Goal: Transaction & Acquisition: Purchase product/service

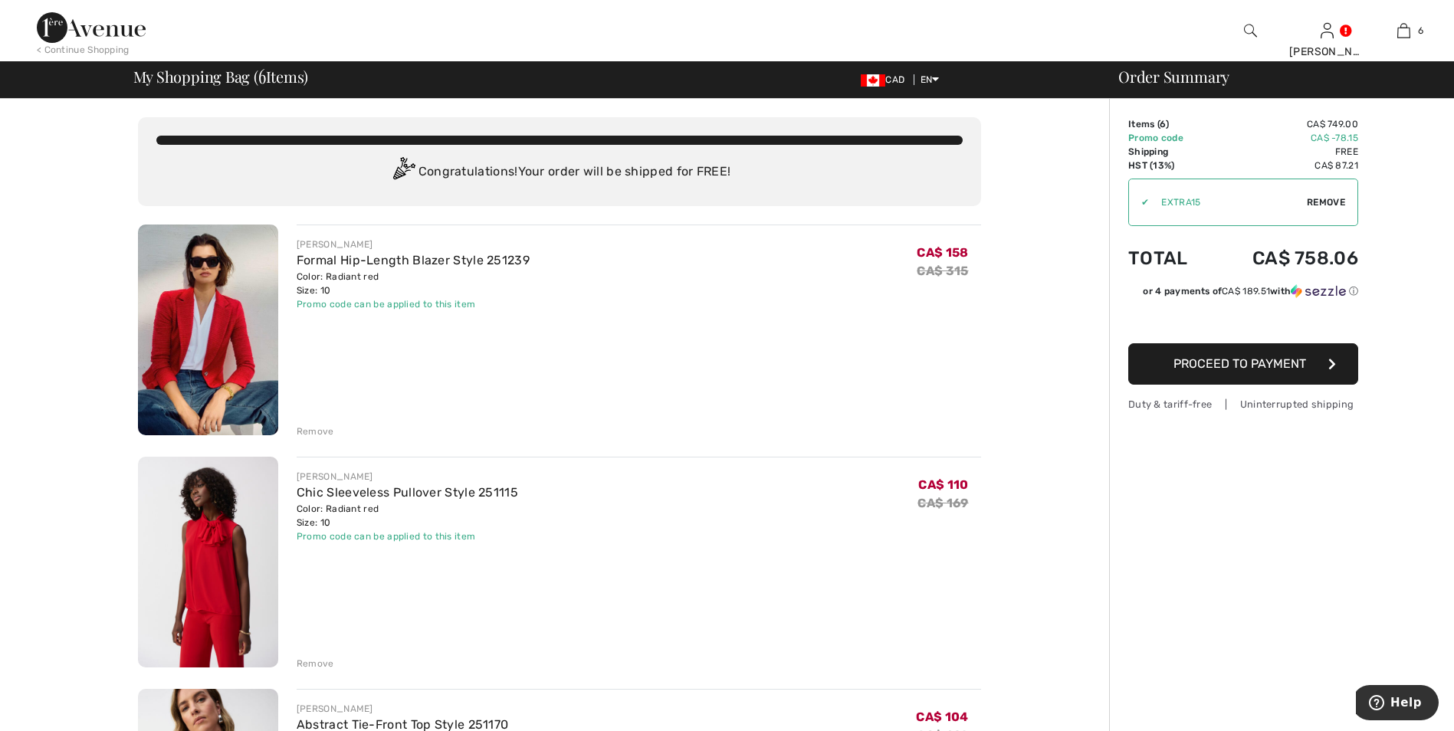
click at [213, 361] on img at bounding box center [208, 330] width 140 height 211
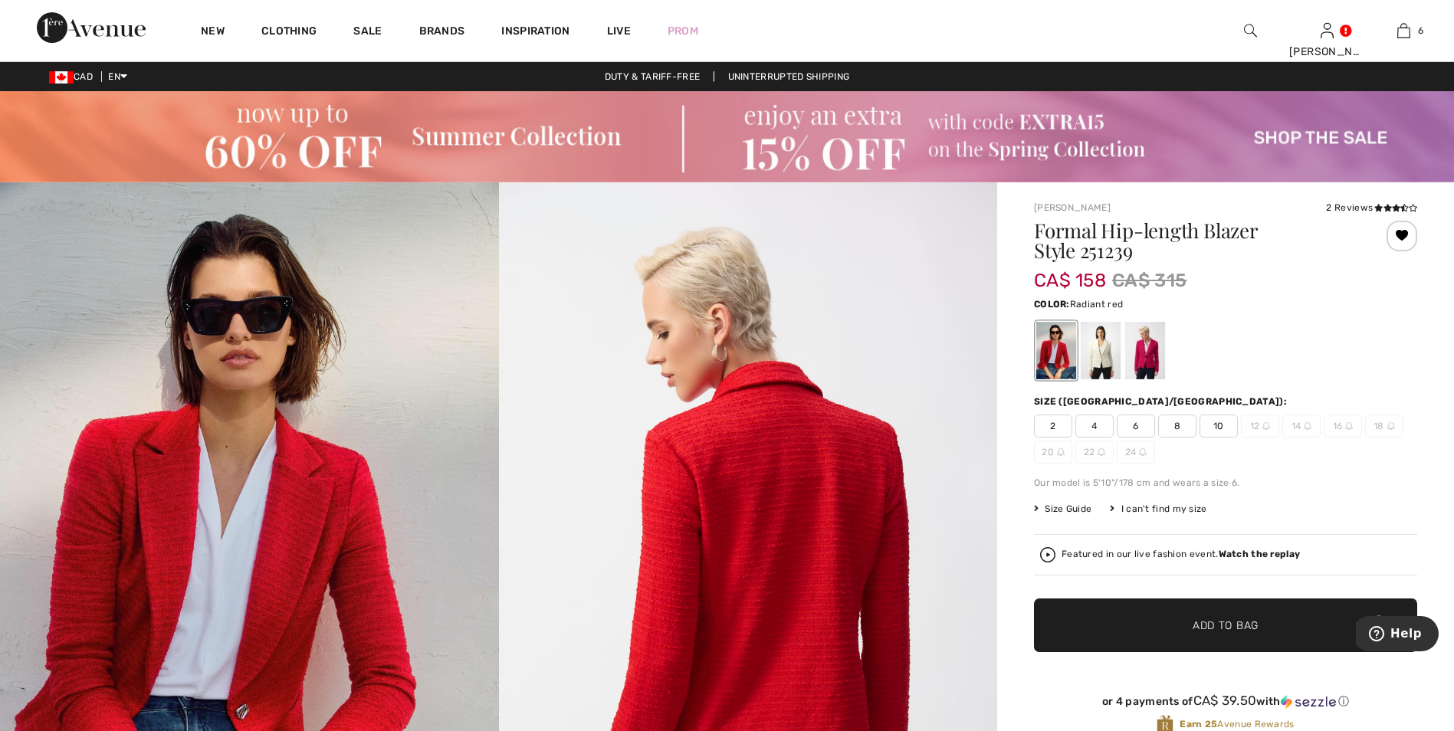
click at [1071, 507] on span "Size Guide" at bounding box center [1062, 509] width 57 height 14
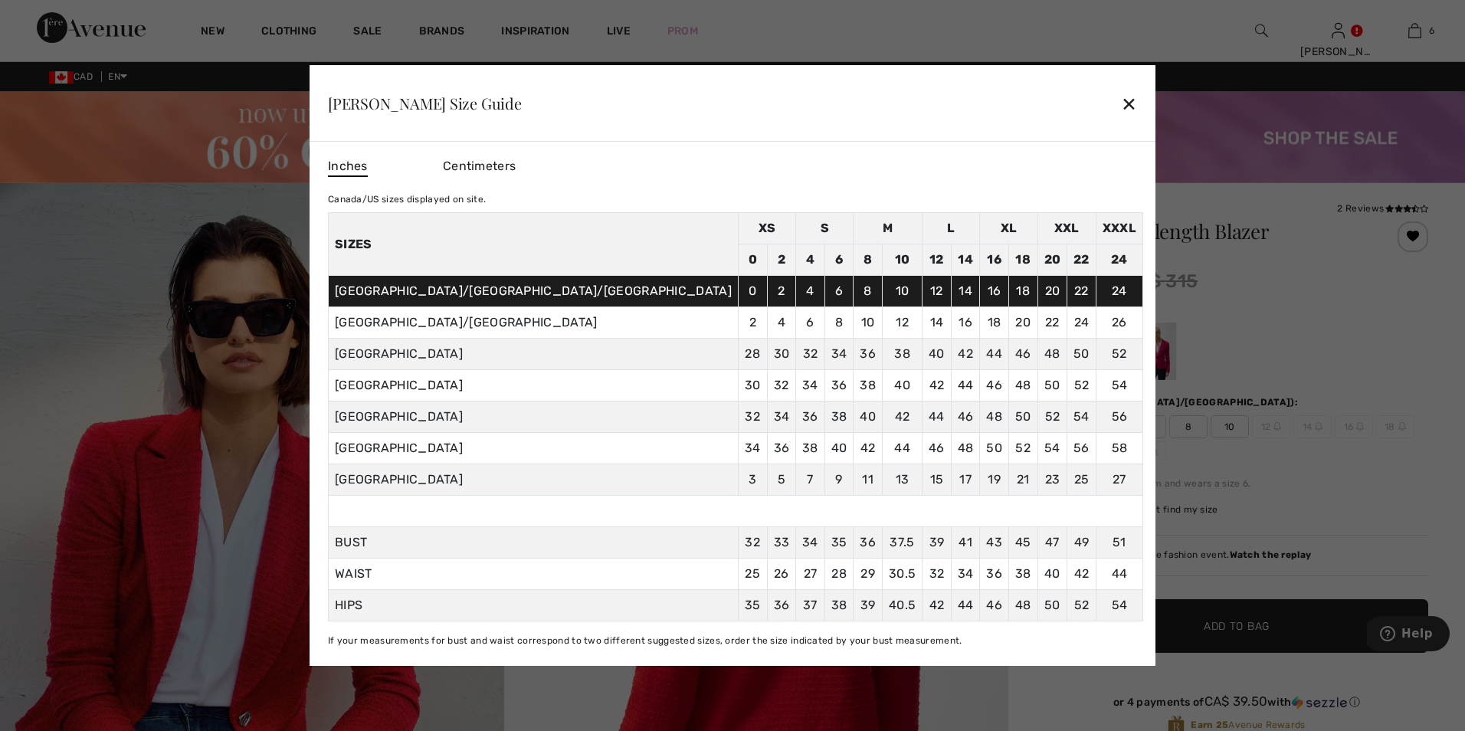
click at [1121, 98] on div "✕" at bounding box center [1129, 103] width 16 height 32
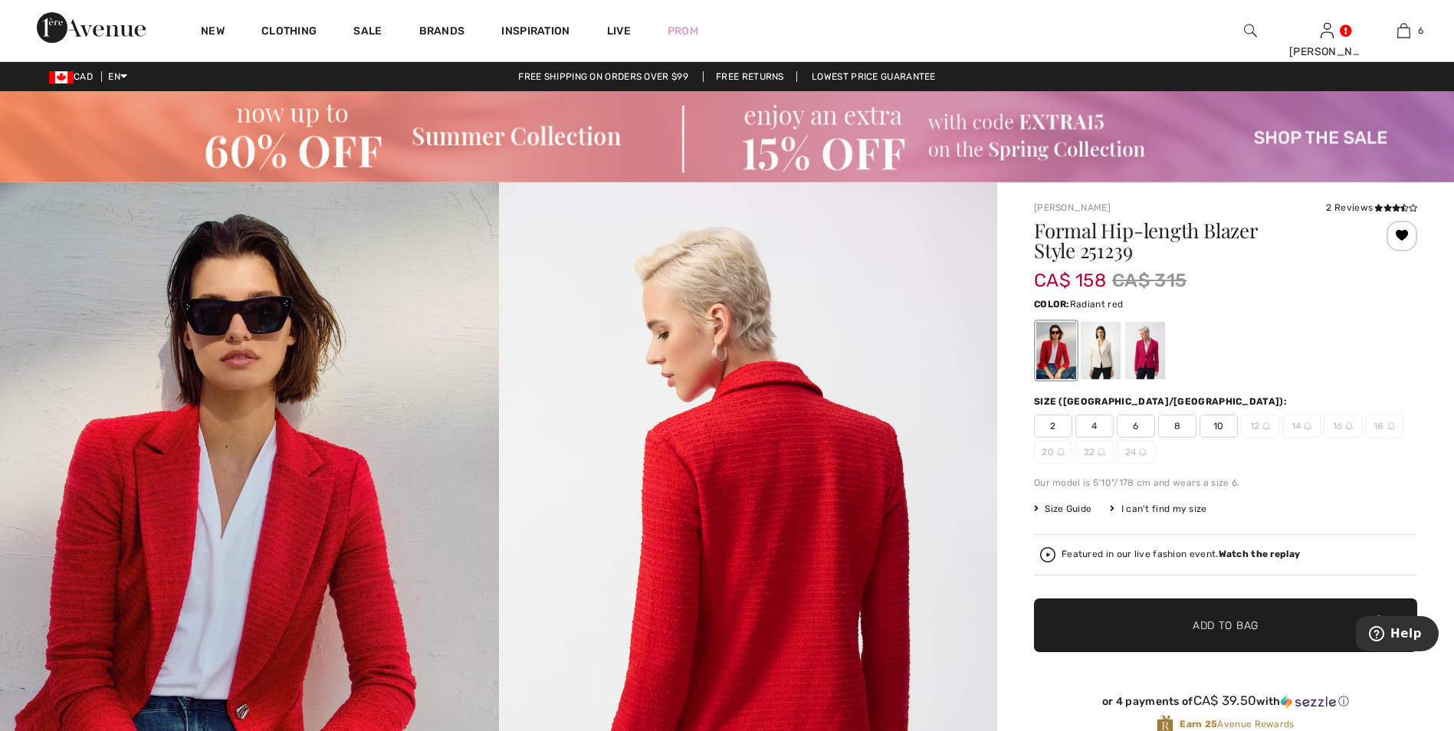
click at [1071, 510] on span "Size Guide" at bounding box center [1062, 509] width 57 height 14
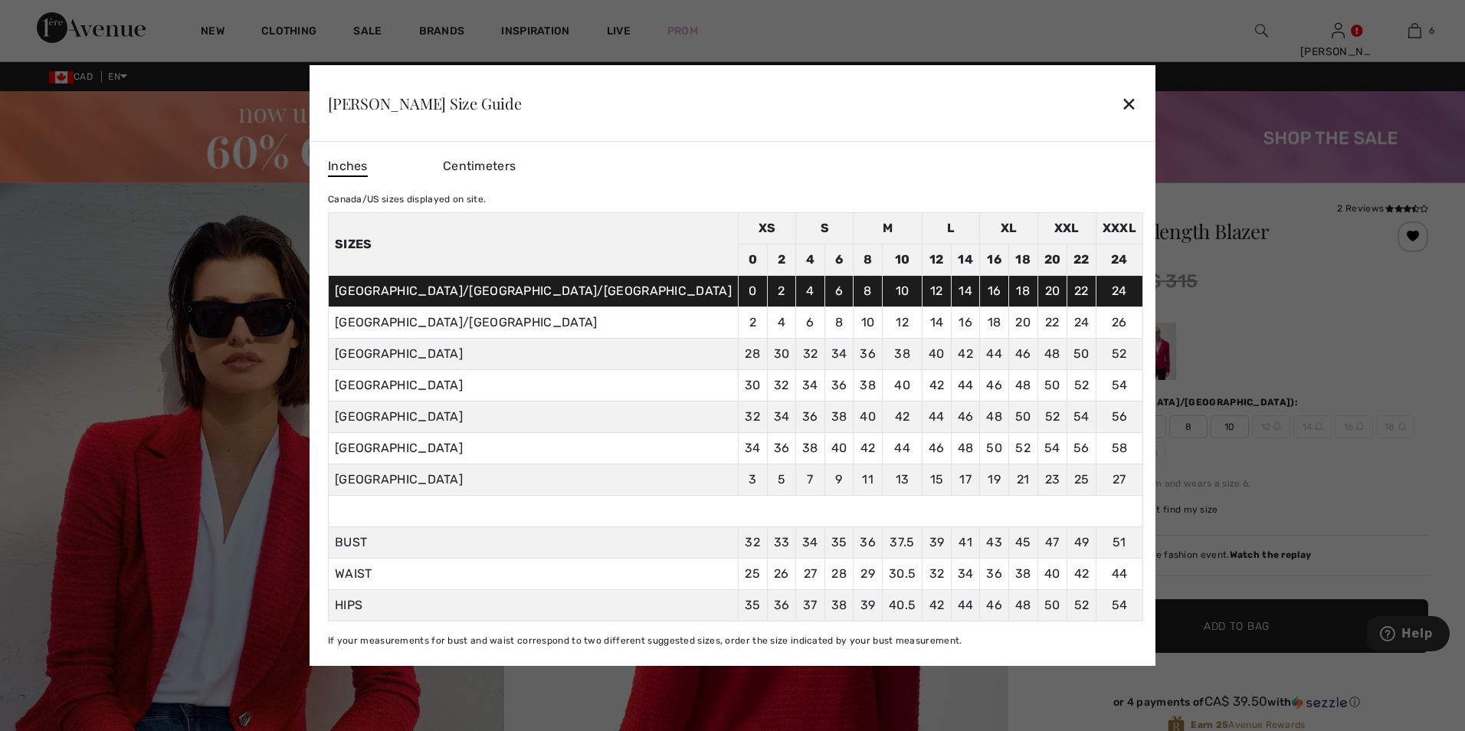
click at [1121, 95] on div "✕" at bounding box center [1129, 103] width 16 height 32
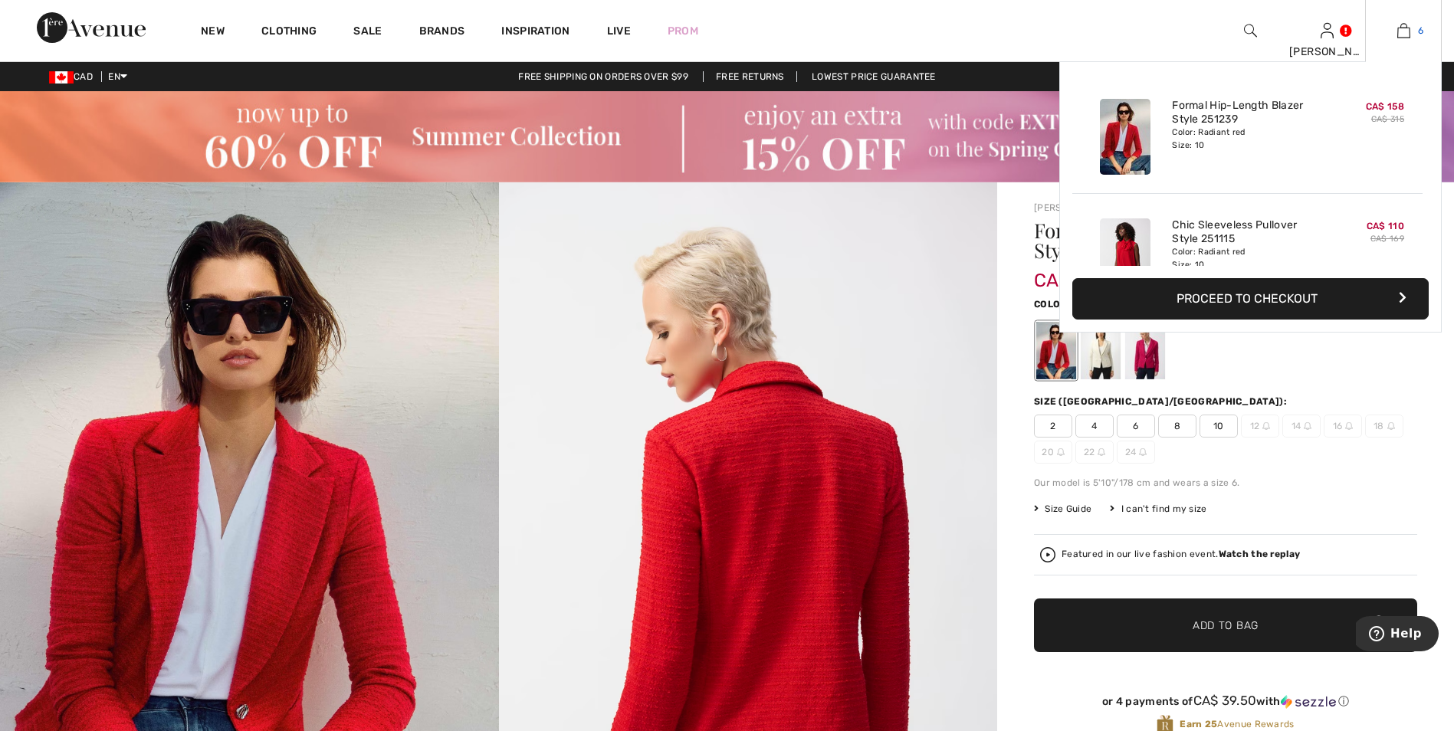
click at [1406, 32] on img at bounding box center [1403, 30] width 13 height 18
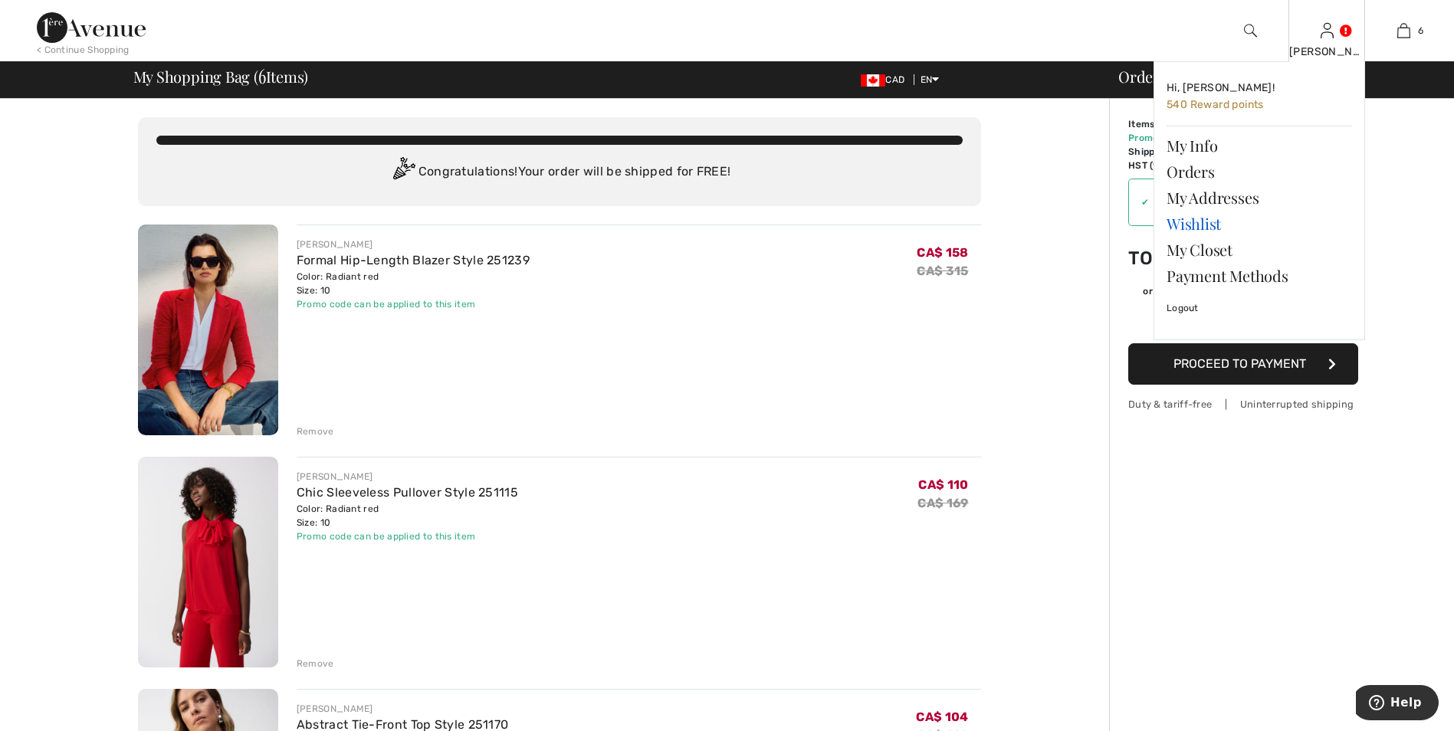
click at [1187, 227] on link "Wishlist" at bounding box center [1259, 224] width 185 height 26
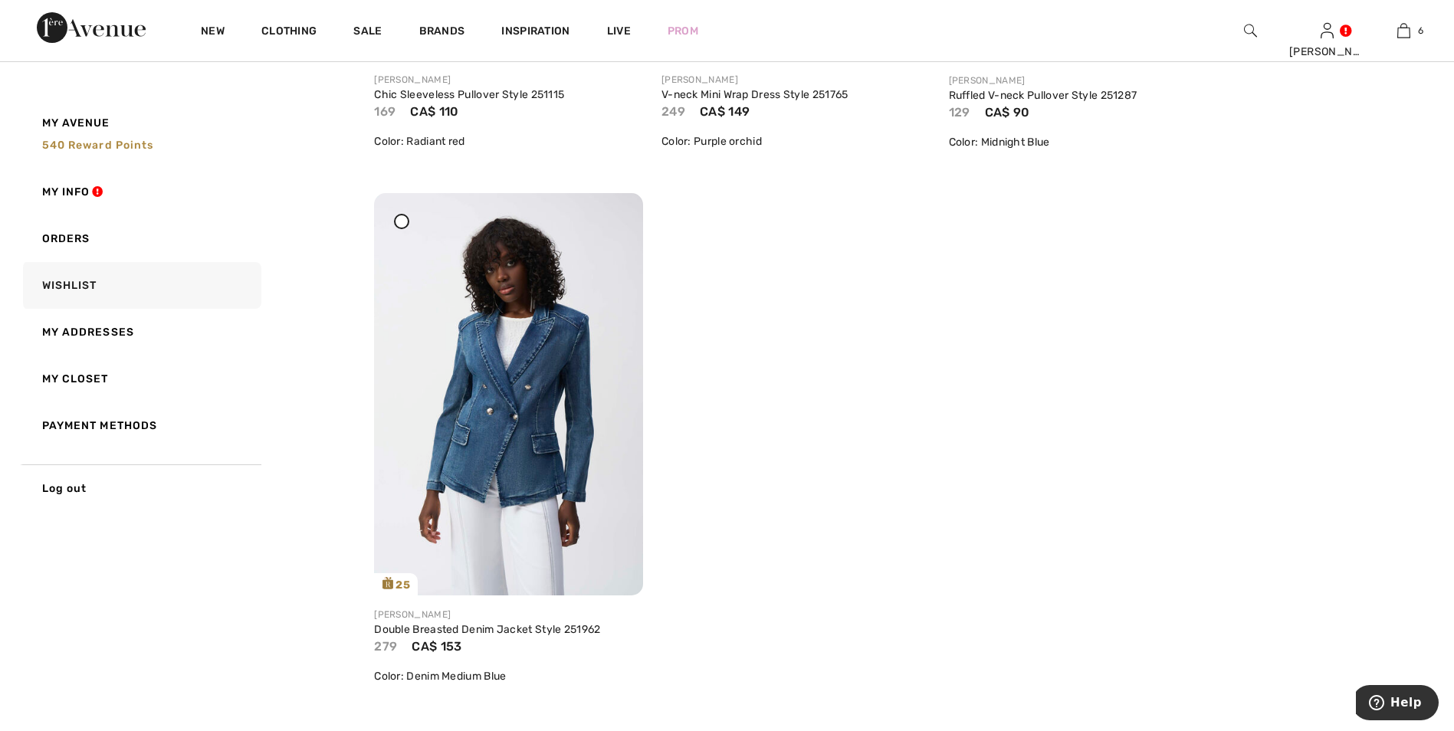
scroll to position [5442, 0]
click at [563, 468] on img at bounding box center [508, 393] width 269 height 402
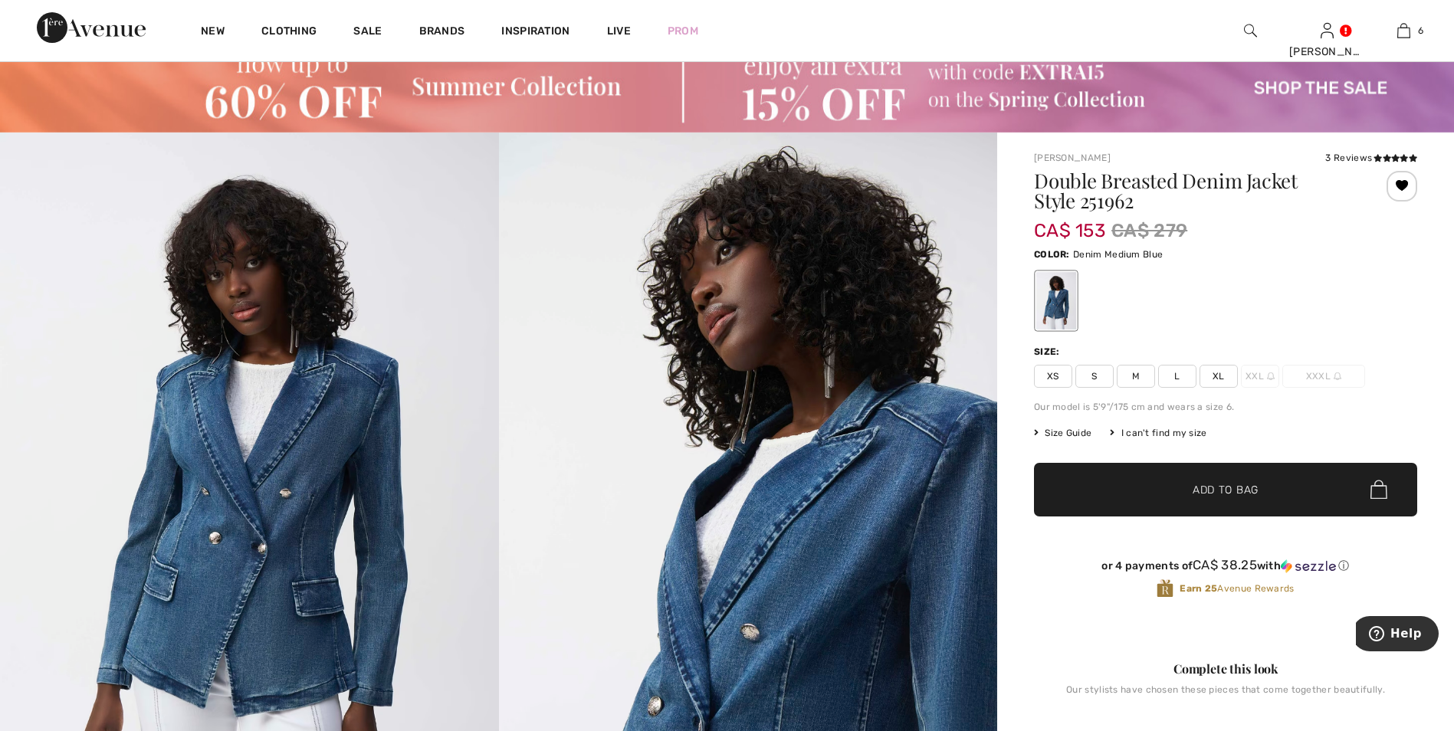
scroll to position [77, 0]
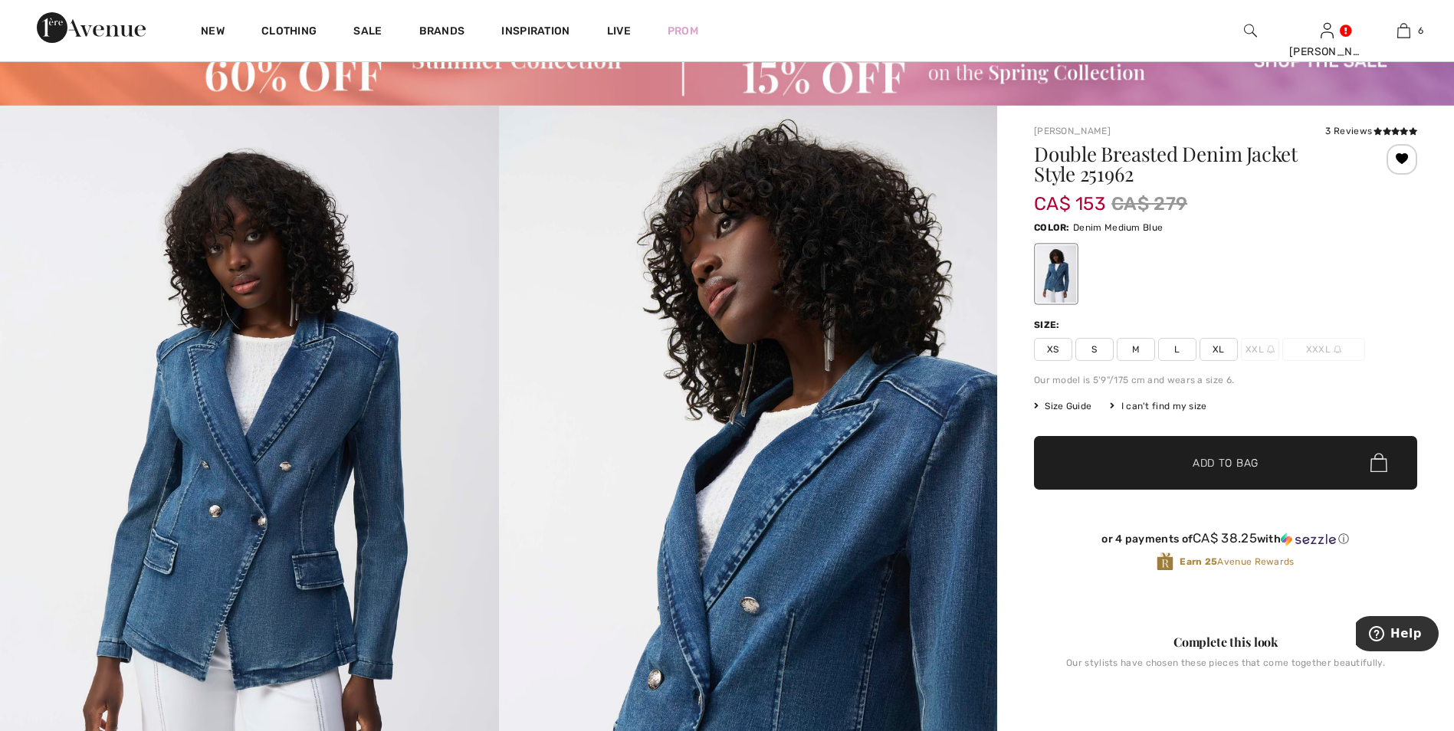
click at [1079, 404] on span "Size Guide" at bounding box center [1062, 406] width 57 height 14
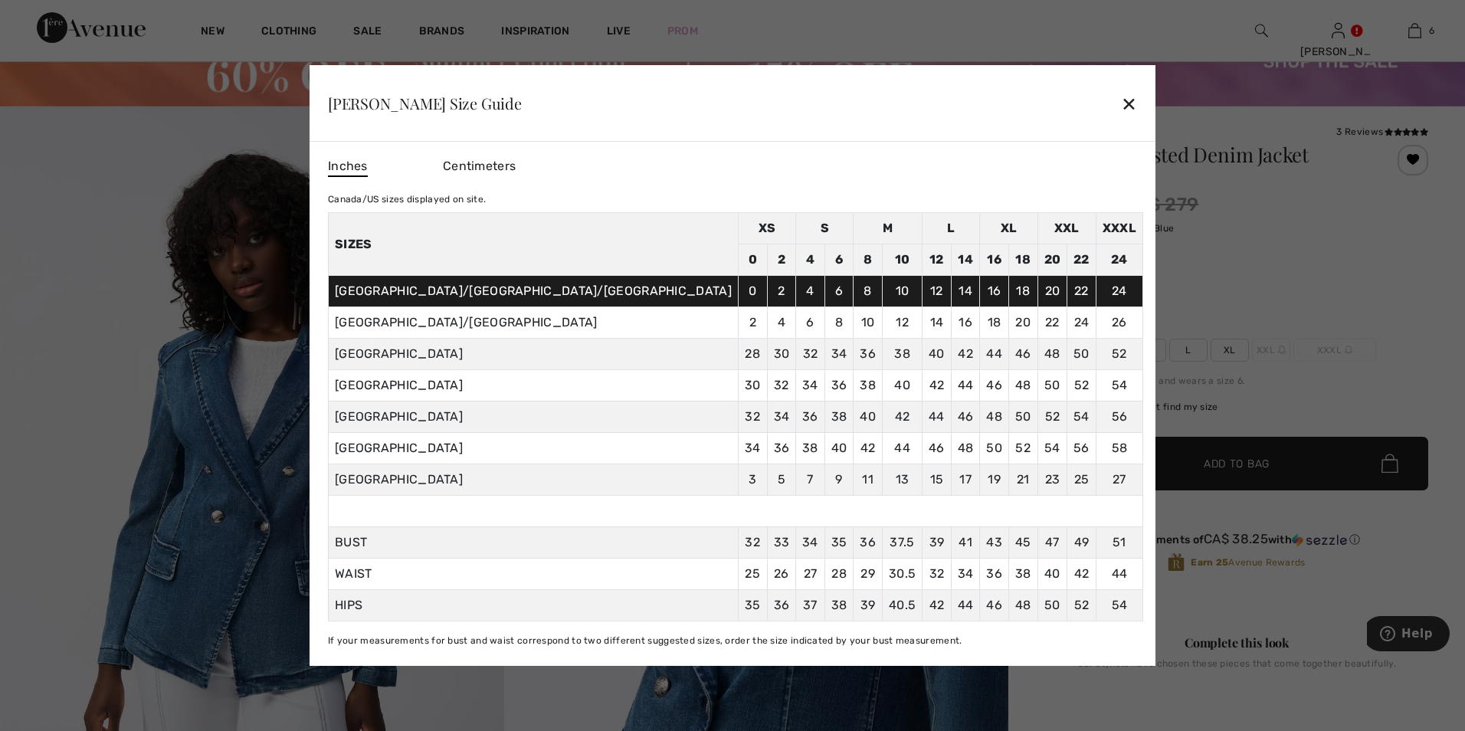
click at [1121, 106] on div "✕" at bounding box center [1129, 103] width 16 height 32
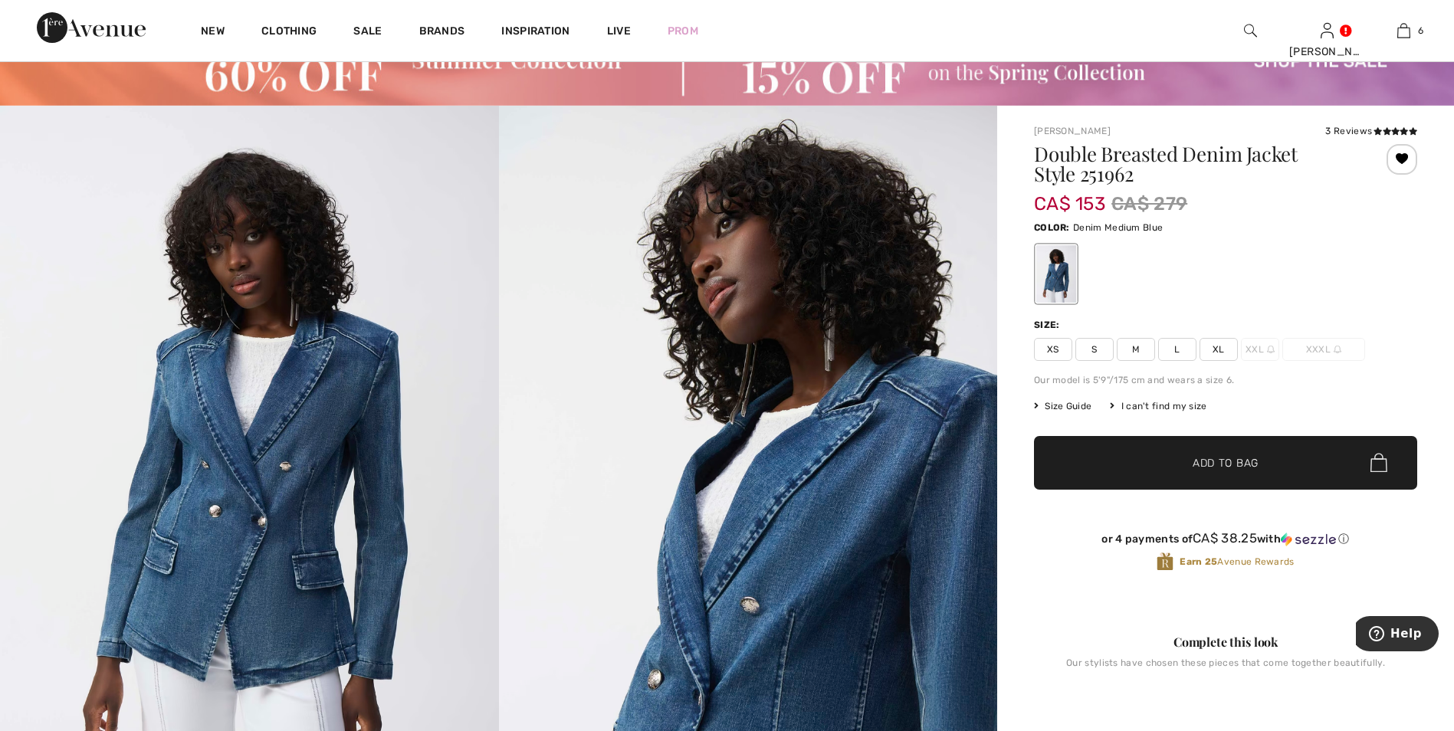
click at [1397, 153] on div at bounding box center [1402, 159] width 31 height 31
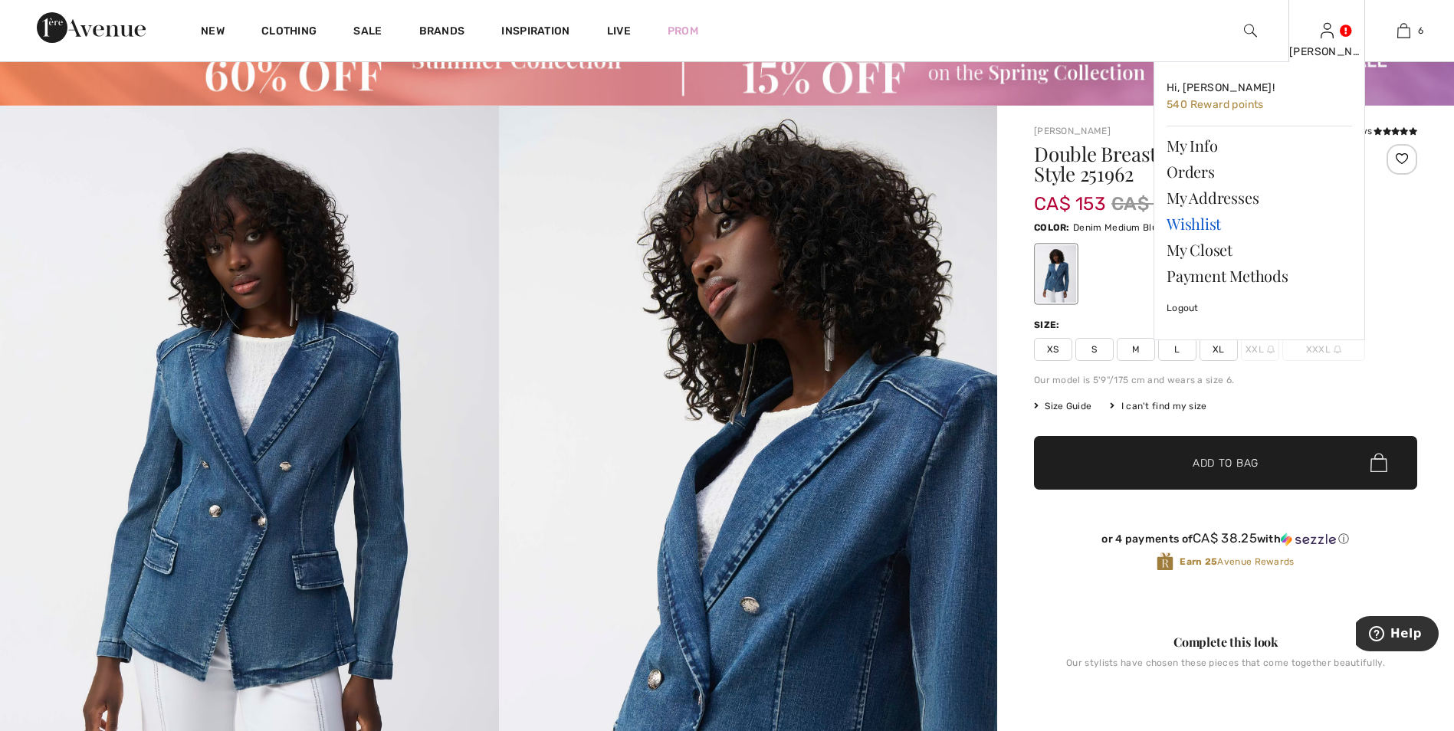
click at [1207, 229] on link "Wishlist" at bounding box center [1259, 224] width 185 height 26
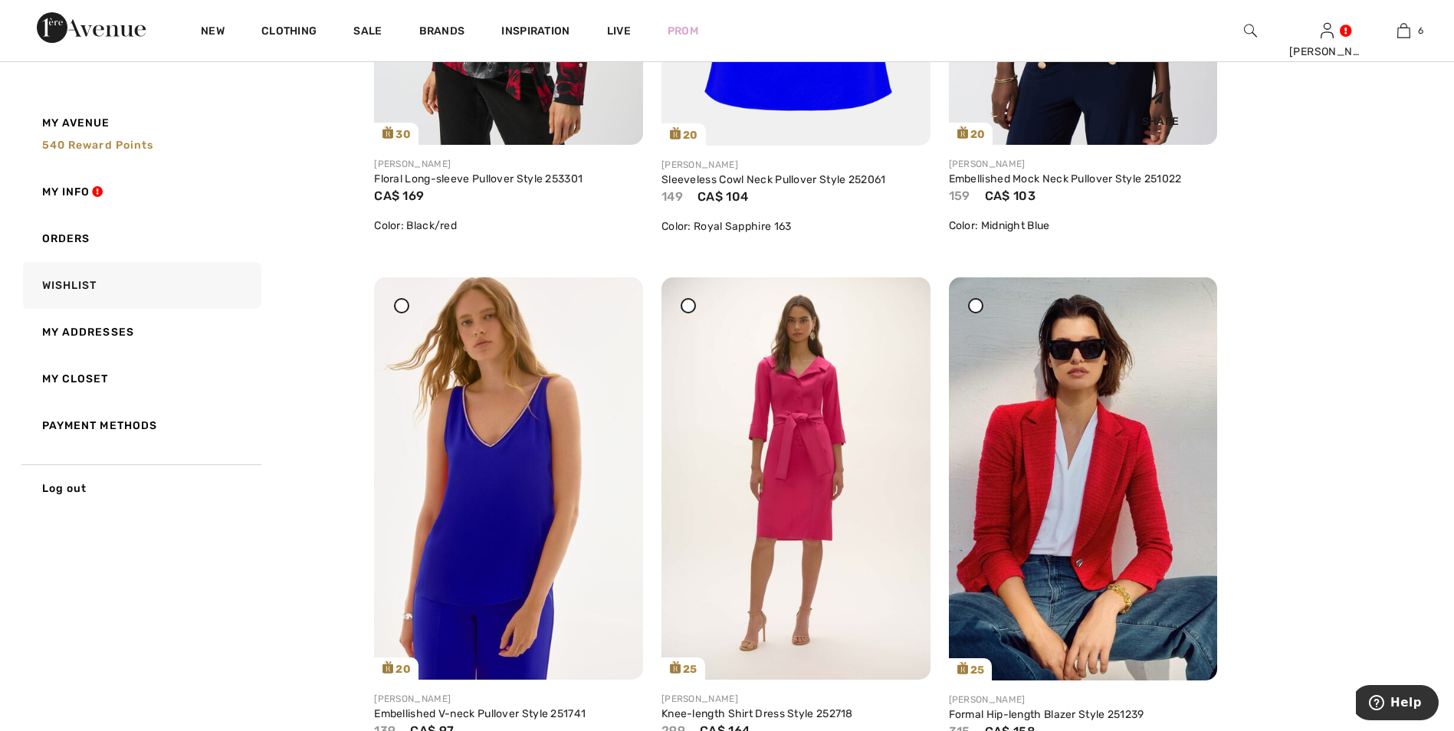
scroll to position [4490, 0]
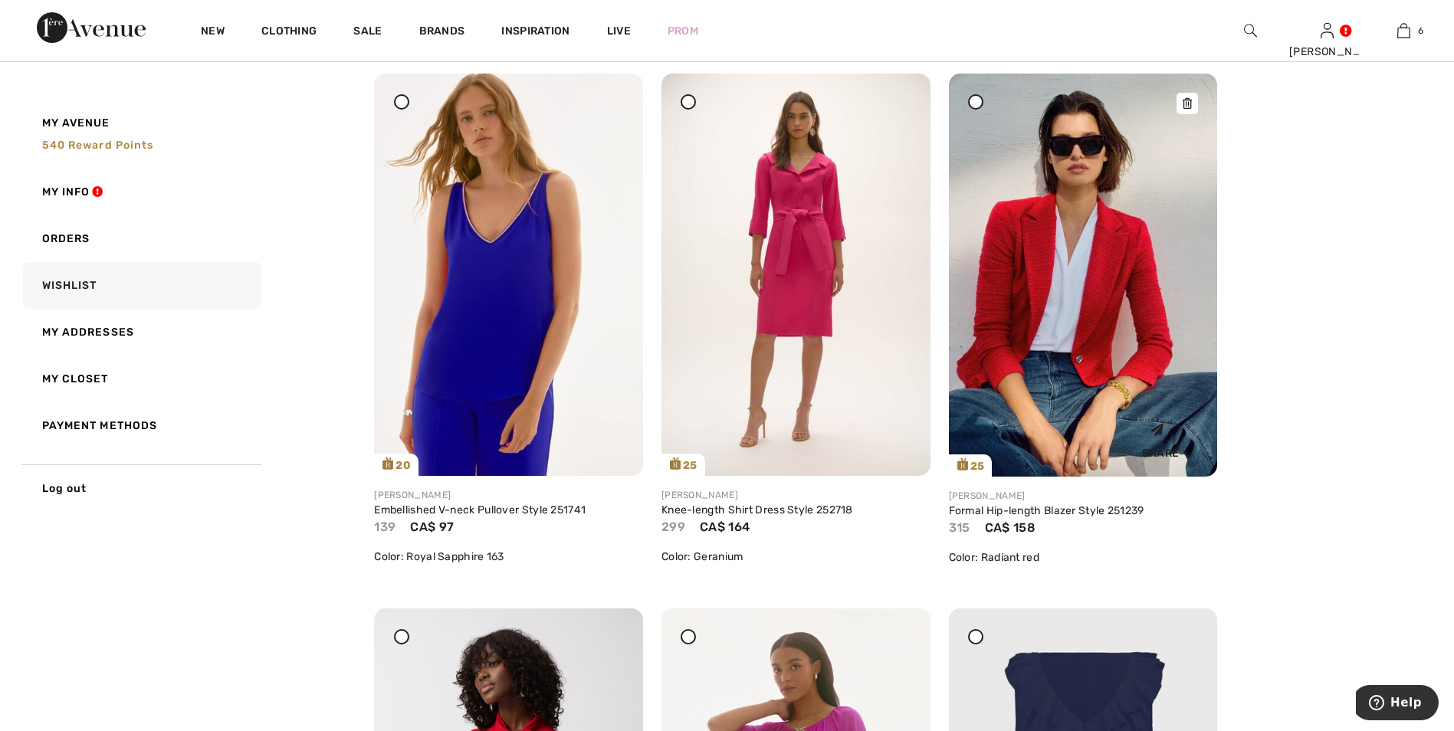
click at [1125, 310] on img at bounding box center [1083, 275] width 269 height 403
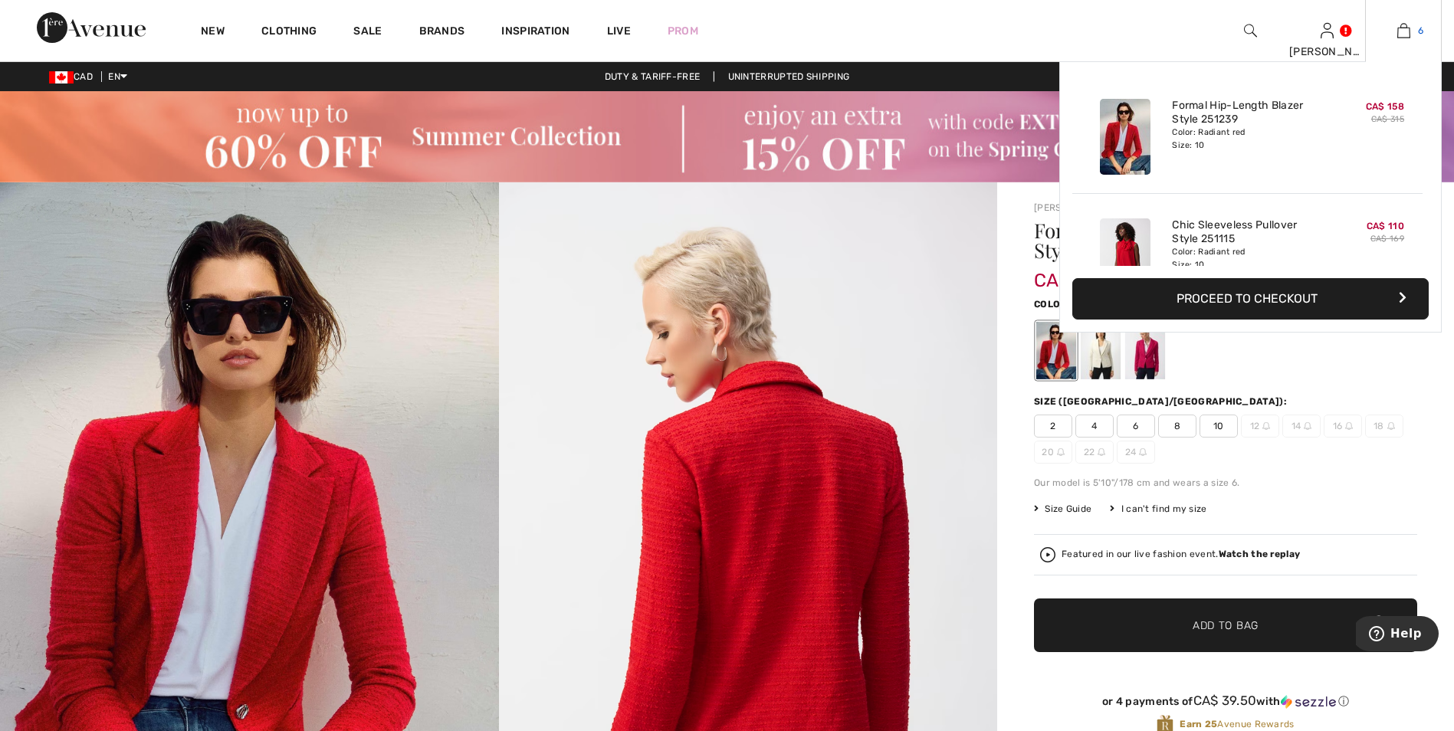
click at [1397, 37] on img at bounding box center [1403, 30] width 13 height 18
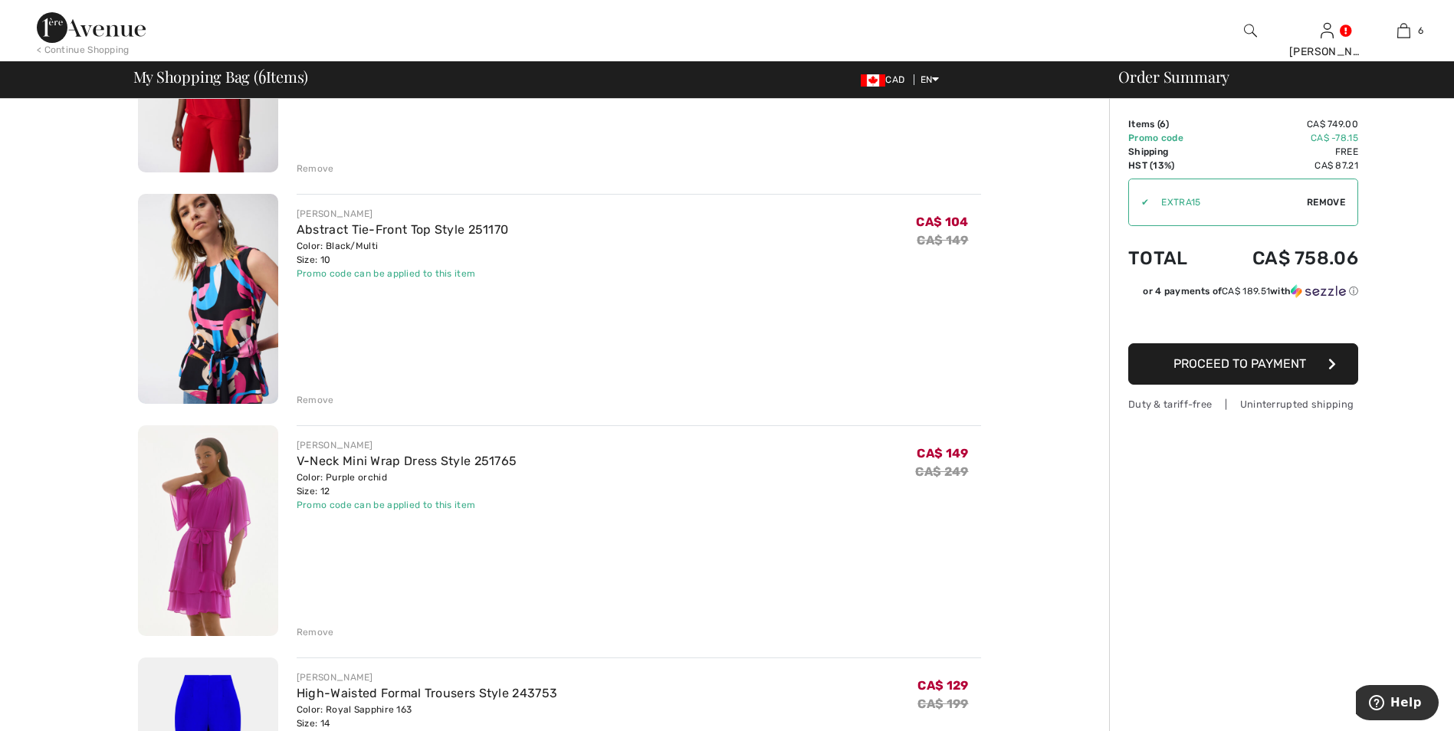
scroll to position [613, 0]
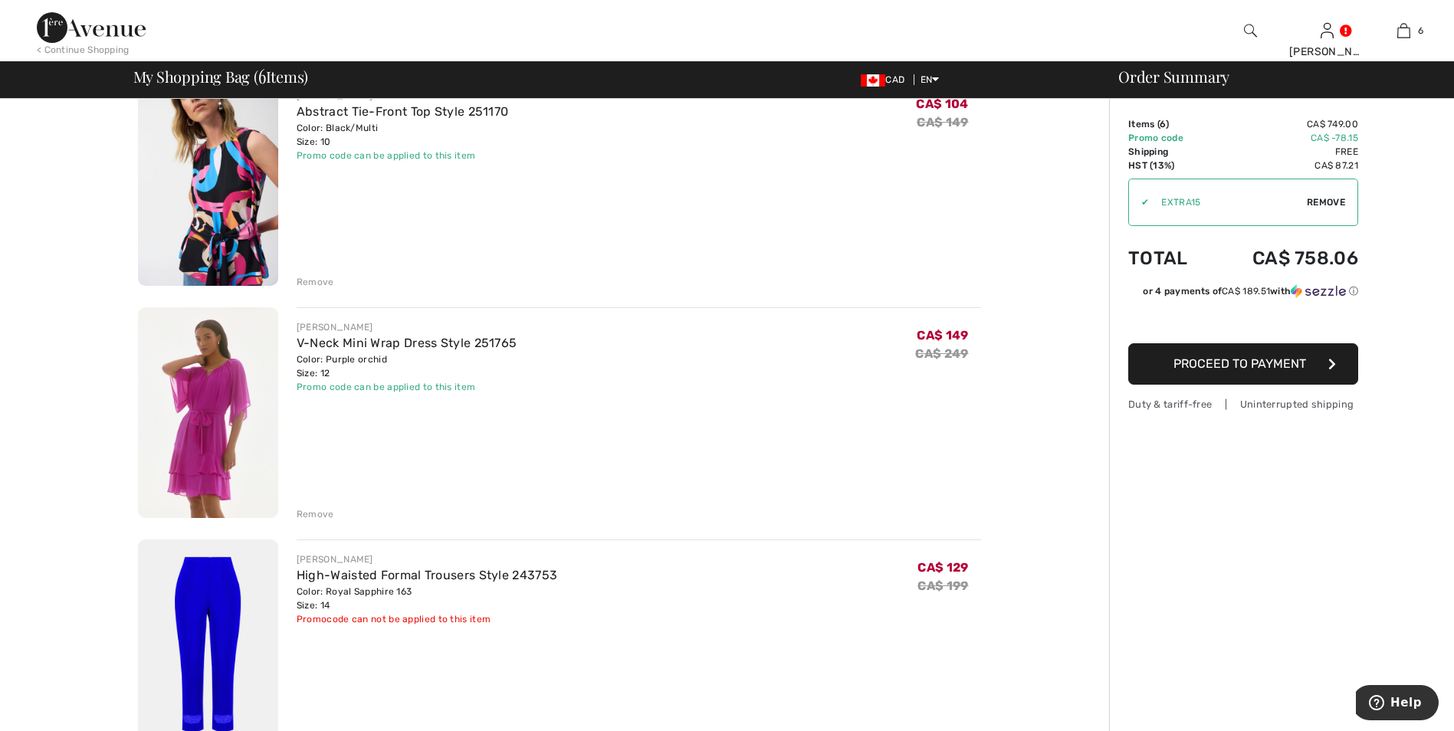
click at [220, 162] on img at bounding box center [208, 181] width 140 height 211
click at [257, 374] on img at bounding box center [208, 412] width 140 height 211
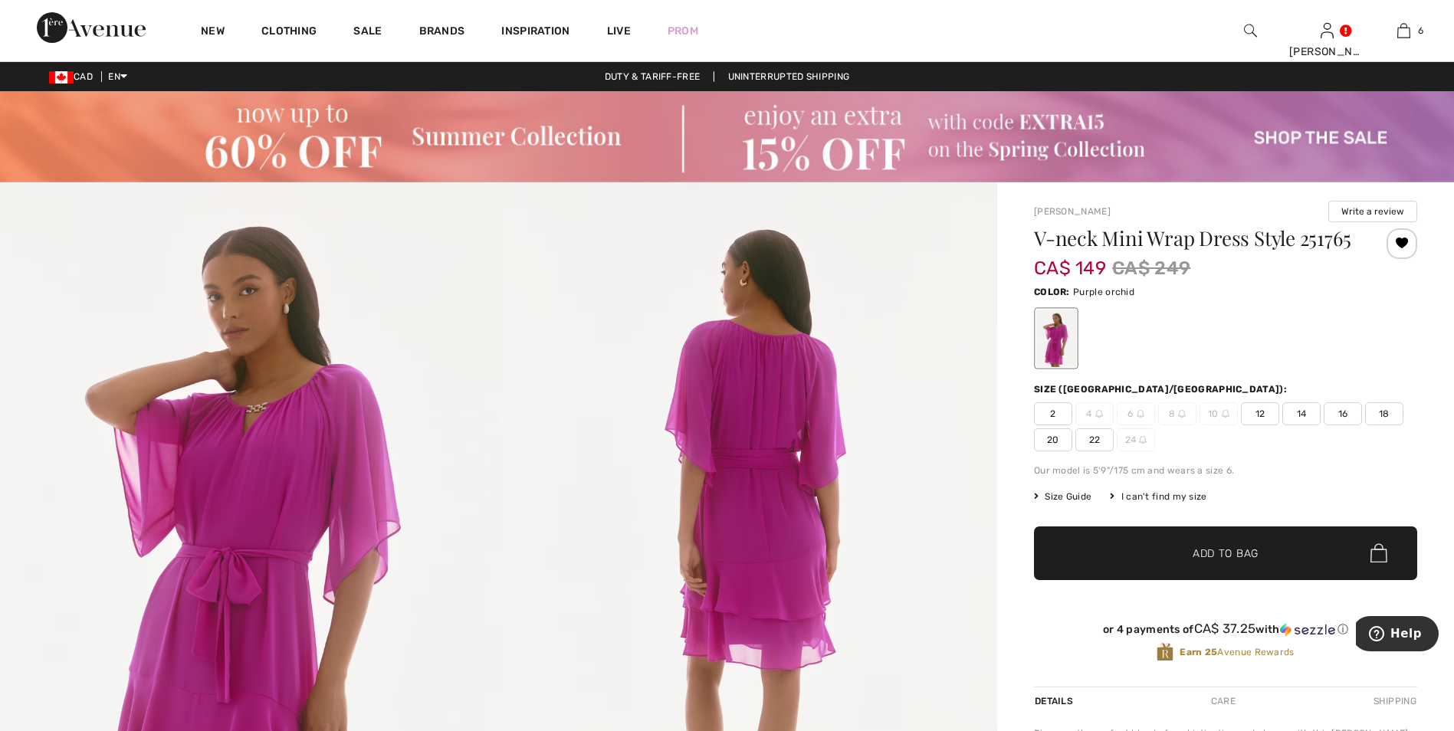
click at [1055, 497] on span "Size Guide" at bounding box center [1062, 497] width 57 height 14
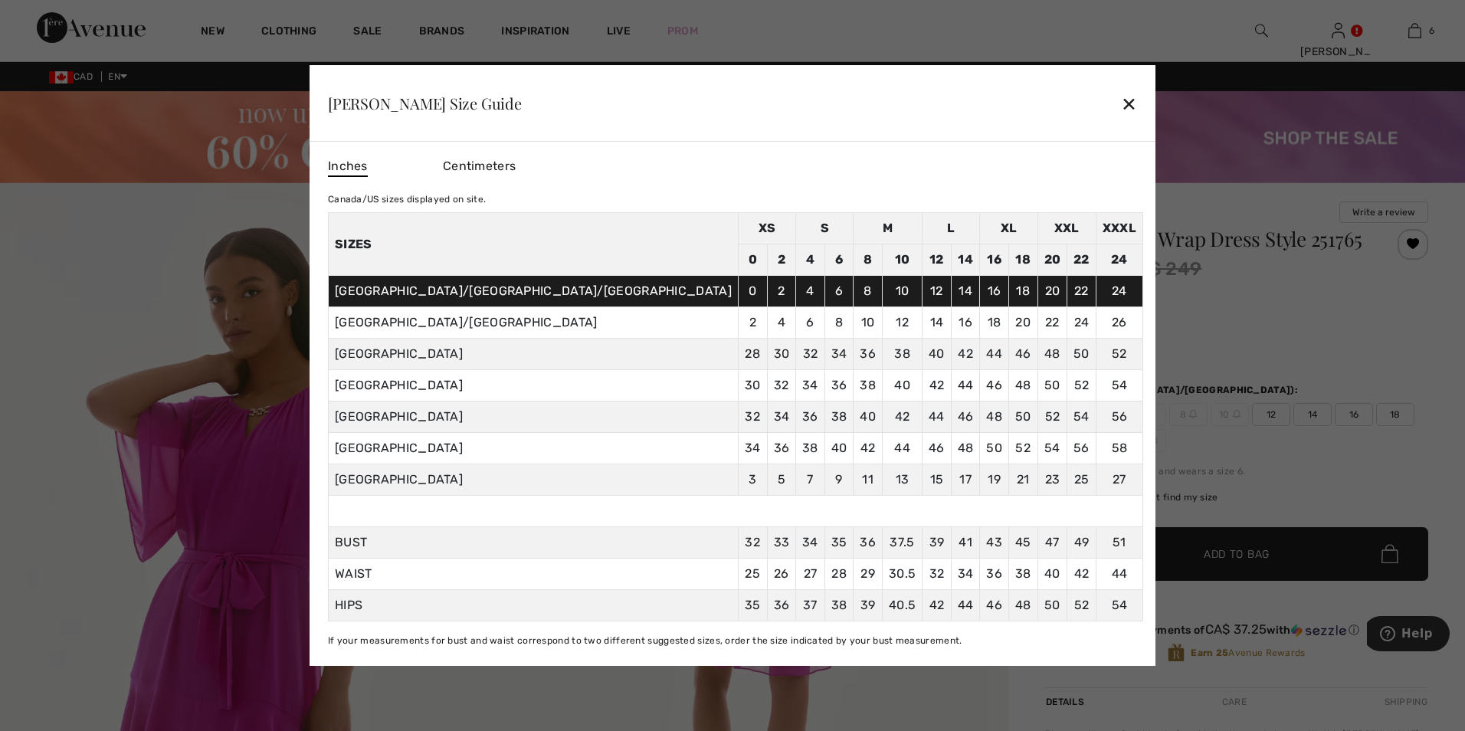
click at [1121, 110] on div "✕" at bounding box center [1129, 103] width 16 height 32
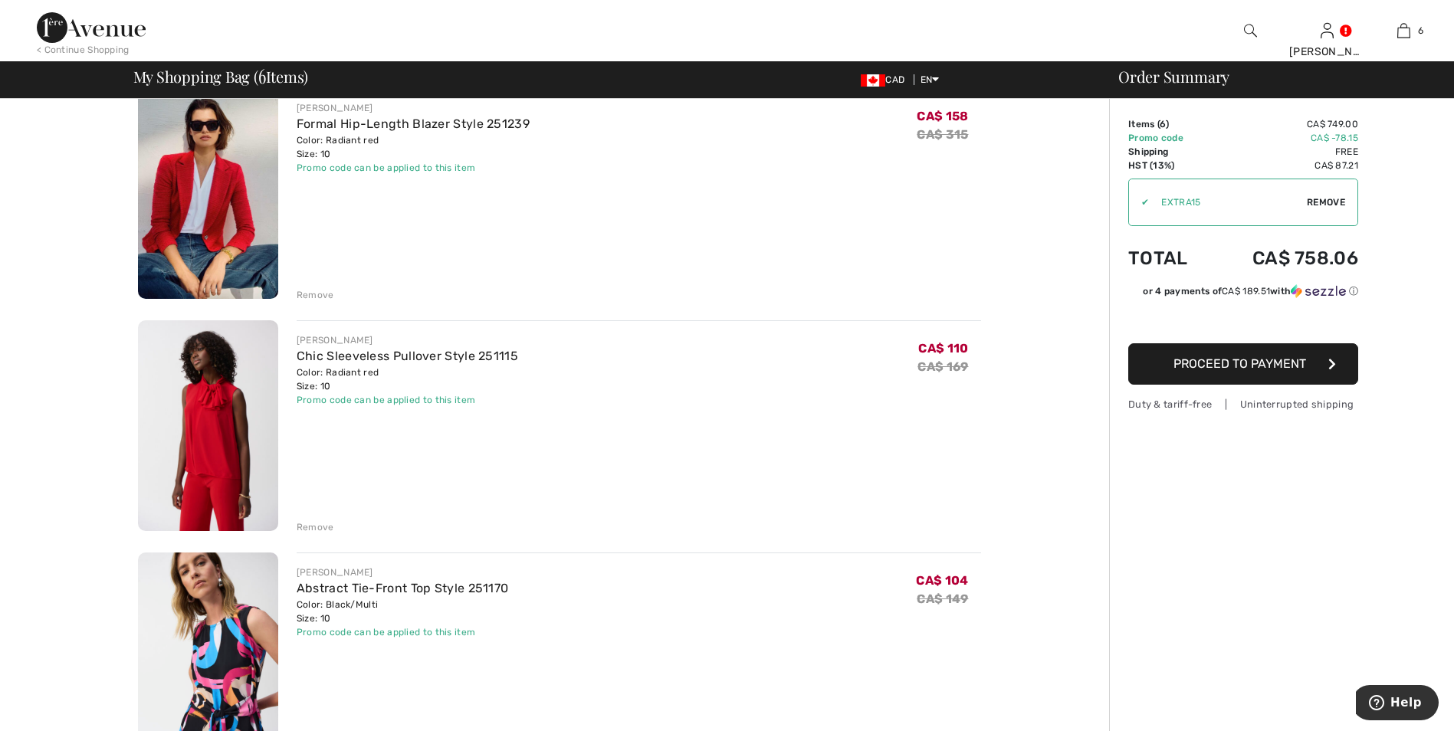
scroll to position [38, 0]
